Goal: Task Accomplishment & Management: Manage account settings

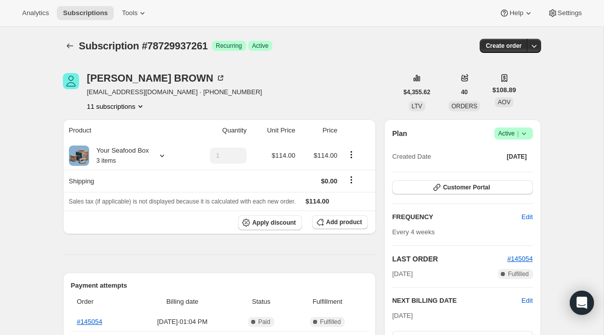
scroll to position [5, 0]
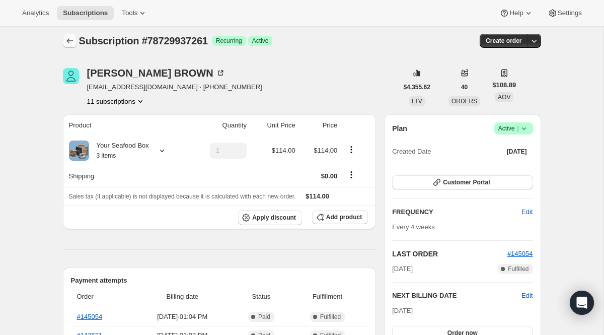
click at [72, 47] on button "Subscriptions" at bounding box center [70, 41] width 14 height 14
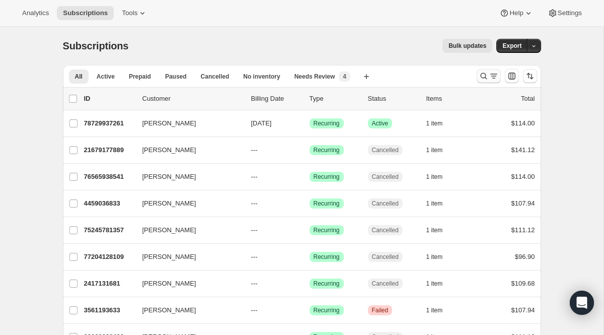
click at [495, 71] on icon "Search and filter results" at bounding box center [494, 76] width 10 height 10
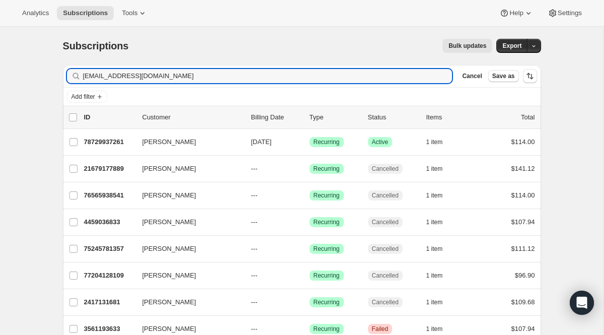
drag, startPoint x: 251, startPoint y: 81, endPoint x: 98, endPoint y: 63, distance: 153.4
click at [98, 63] on div "Subscriptions. This page is ready Subscriptions Bulk updates More actions Bulk …" at bounding box center [302, 252] width 502 height 451
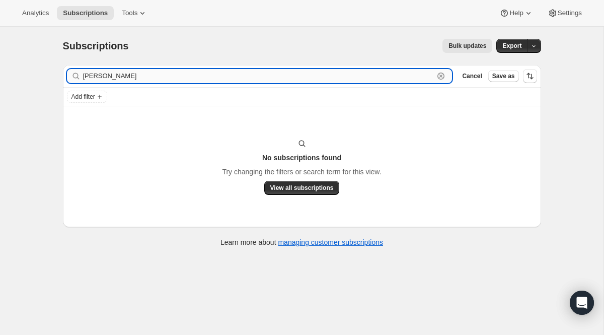
click at [419, 75] on input "[PERSON_NAME]" at bounding box center [258, 76] width 351 height 14
paste input "[EMAIL_ADDRESS][DOMAIN_NAME]"
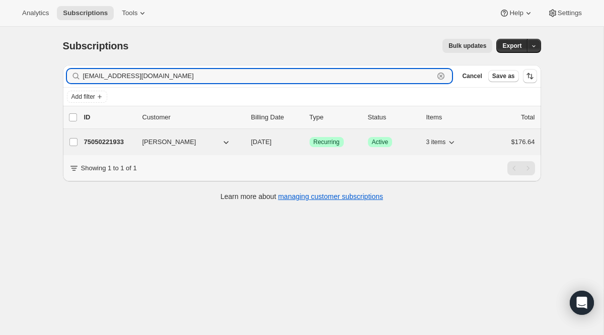
type input "[EMAIL_ADDRESS][DOMAIN_NAME]"
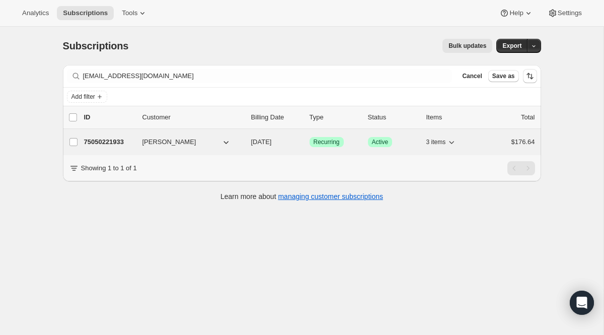
click at [327, 145] on span "Recurring" at bounding box center [326, 142] width 26 height 8
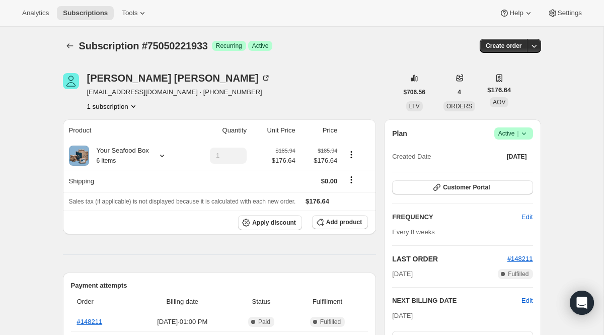
click at [509, 125] on div "Plan Success Active | Created Date [DATE] Customer Portal FREQUENCY Edit Every …" at bounding box center [462, 259] width 156 height 280
click at [509, 129] on span "Active |" at bounding box center [513, 133] width 31 height 10
click at [508, 147] on button "Pause subscription" at bounding box center [509, 153] width 63 height 16
